Goal: Transaction & Acquisition: Purchase product/service

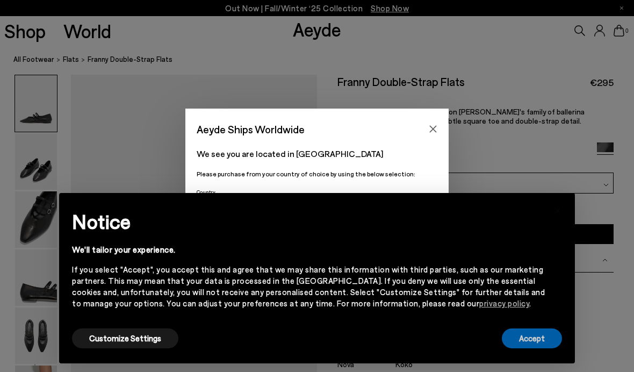
click at [554, 338] on button "Accept" at bounding box center [532, 338] width 60 height 20
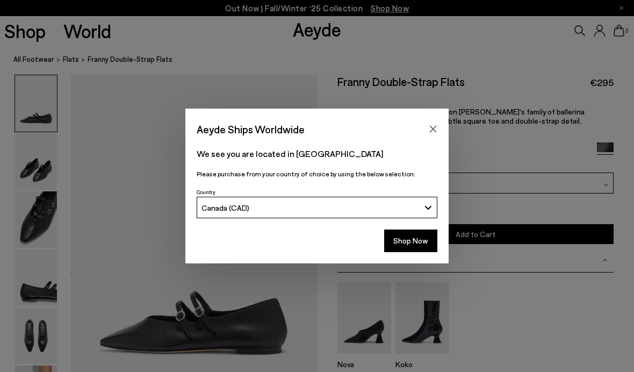
click at [436, 132] on icon "Close" at bounding box center [433, 129] width 9 height 9
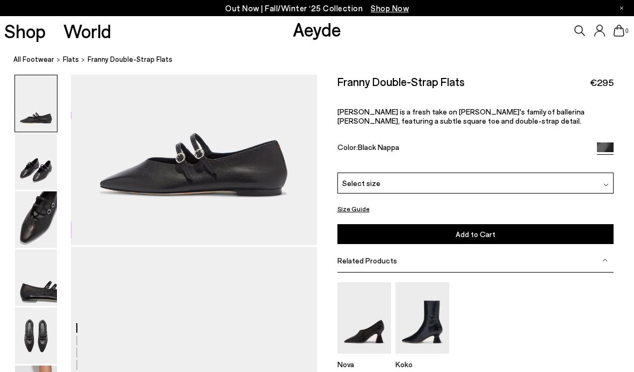
scroll to position [157, 0]
click at [607, 146] on img at bounding box center [605, 150] width 17 height 17
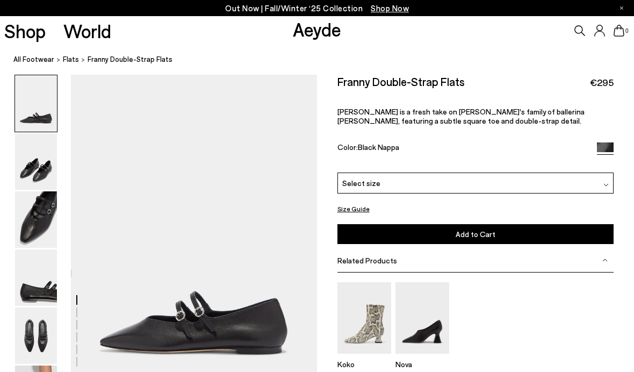
click at [577, 32] on icon at bounding box center [580, 30] width 11 height 11
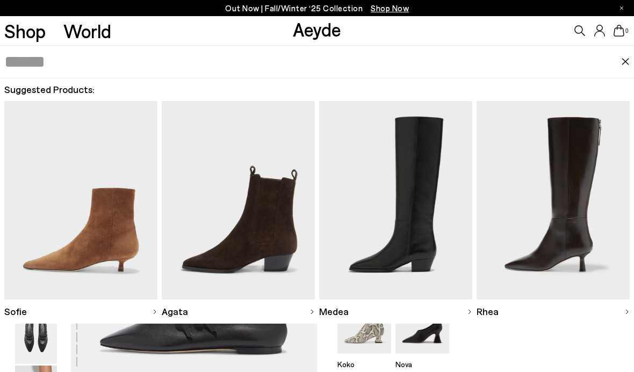
click at [425, 67] on input "text" at bounding box center [312, 62] width 617 height 32
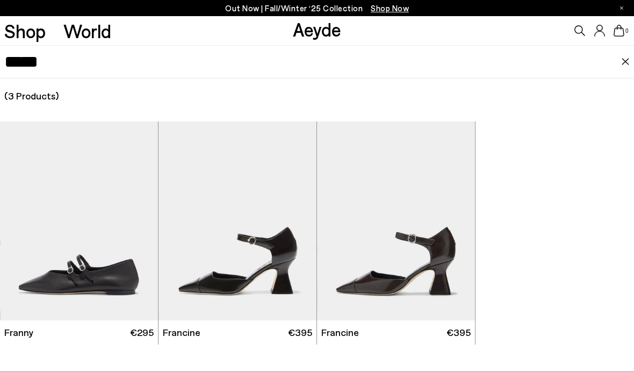
type input "******"
